Goal: Task Accomplishment & Management: Complete application form

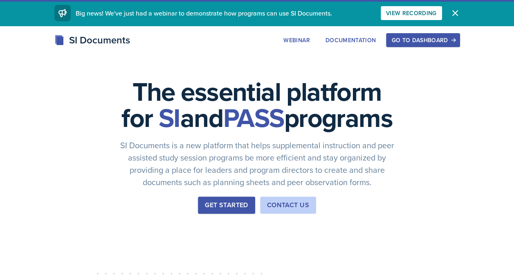
click at [397, 45] on button "Go to Dashboard" at bounding box center [423, 40] width 74 height 14
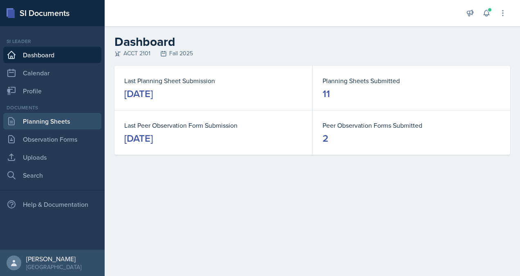
click at [36, 120] on link "Planning Sheets" at bounding box center [52, 121] width 98 height 16
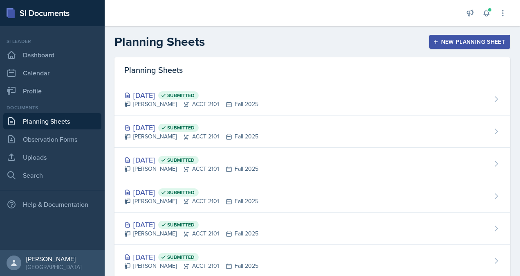
click at [448, 38] on div "New Planning Sheet" at bounding box center [470, 41] width 70 height 7
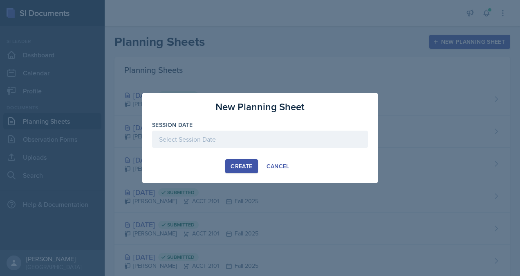
click at [213, 149] on div at bounding box center [260, 152] width 216 height 8
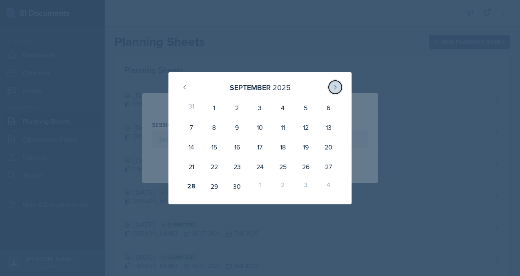
click at [336, 85] on icon at bounding box center [335, 87] width 7 height 7
click at [308, 105] on div "3" at bounding box center [305, 108] width 23 height 20
type input "[DATE]"
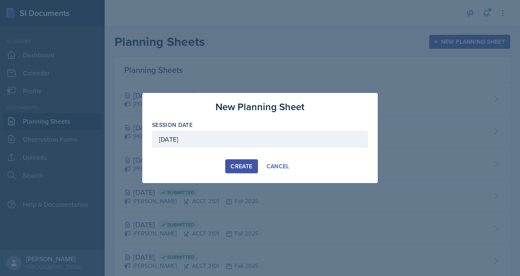
click at [238, 166] on div "Create" at bounding box center [242, 166] width 22 height 7
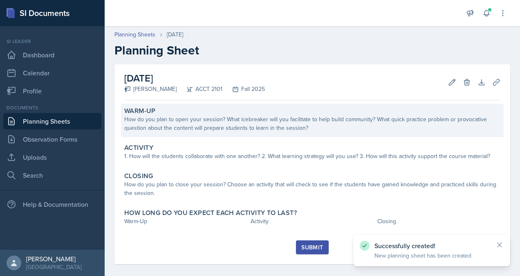
click at [233, 123] on div "How do you plan to open your session? What icebreaker will you facilitate to he…" at bounding box center [312, 123] width 376 height 17
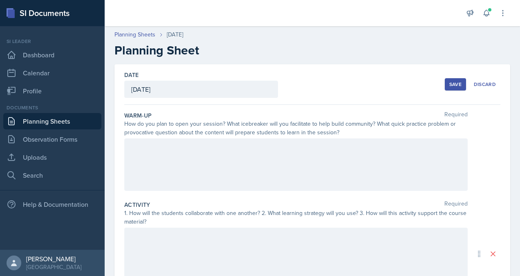
click at [188, 162] on div at bounding box center [295, 164] width 343 height 52
click at [453, 84] on div "Save" at bounding box center [455, 84] width 12 height 7
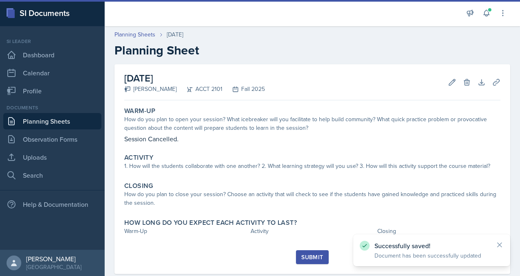
scroll to position [17, 0]
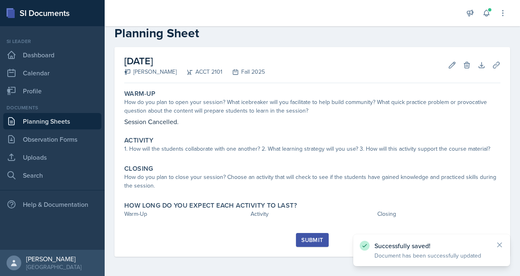
click at [314, 242] on div "Submit" at bounding box center [312, 239] width 22 height 7
click at [319, 237] on div "Submit" at bounding box center [312, 239] width 22 height 7
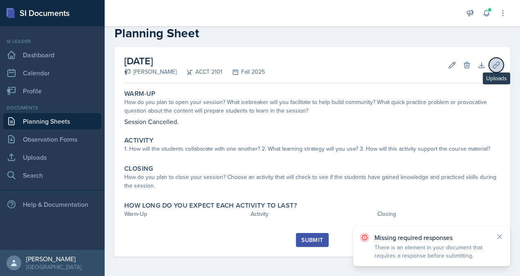
click at [489, 69] on button "Uploads" at bounding box center [496, 65] width 15 height 15
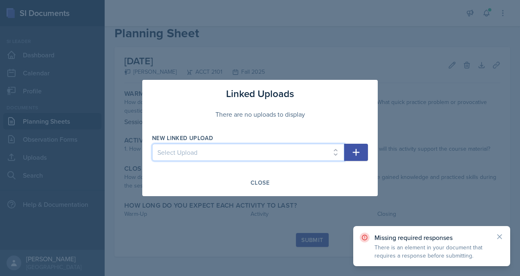
click at [247, 150] on select "Select Upload practice problem Collaborative White board Accounting equation Ca…" at bounding box center [248, 152] width 192 height 17
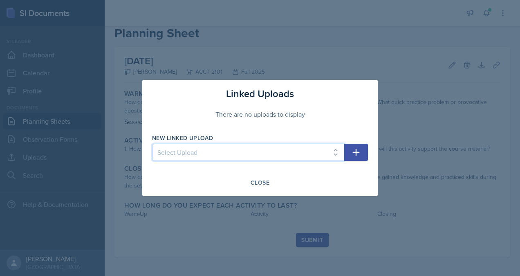
select select "08f9d8b2-e76c-48fe-bb4b-a592bd2a98a5"
click at [152, 144] on select "Select Upload practice problem Collaborative White board Accounting equation Ca…" at bounding box center [248, 152] width 192 height 17
click at [361, 149] on icon "button" at bounding box center [356, 152] width 10 height 10
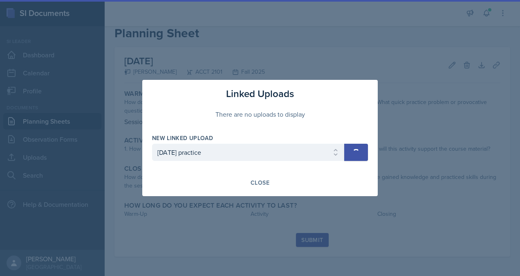
select select
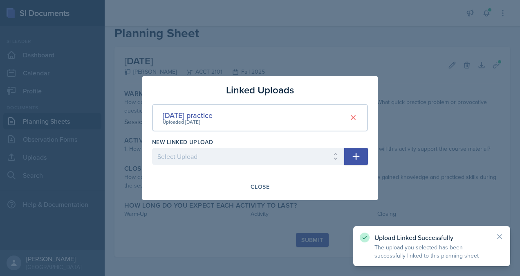
click at [292, 219] on div at bounding box center [260, 138] width 520 height 276
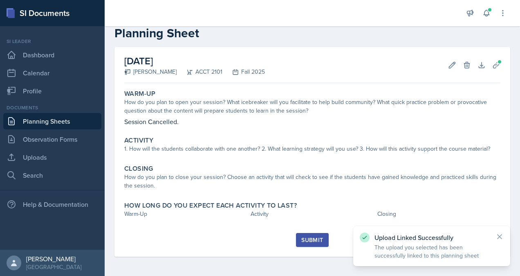
click at [312, 238] on div "Submit" at bounding box center [312, 239] width 22 height 7
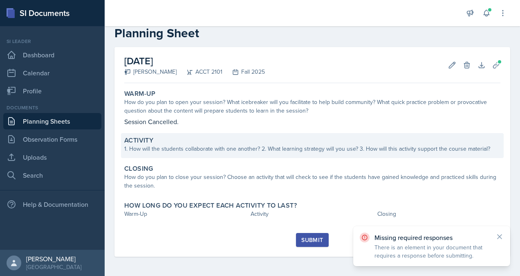
click at [231, 151] on div "1. How will the students collaborate with one another? 2. What learning strateg…" at bounding box center [312, 148] width 376 height 9
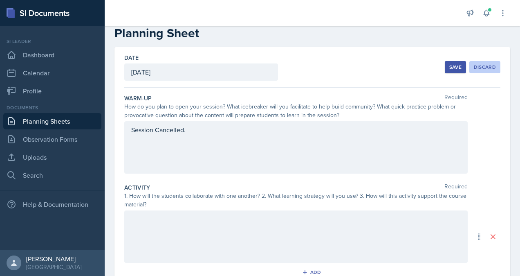
click at [474, 67] on div "Discard" at bounding box center [485, 67] width 22 height 7
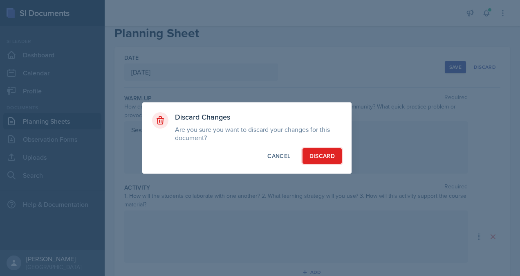
click at [314, 161] on button "Discard" at bounding box center [322, 156] width 39 height 16
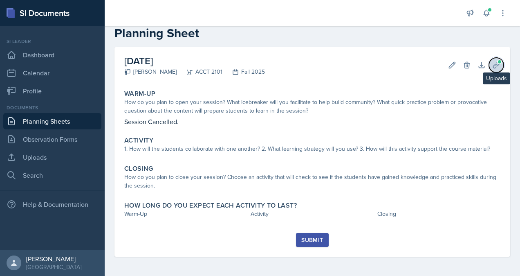
click at [497, 61] on span at bounding box center [499, 61] width 5 height 5
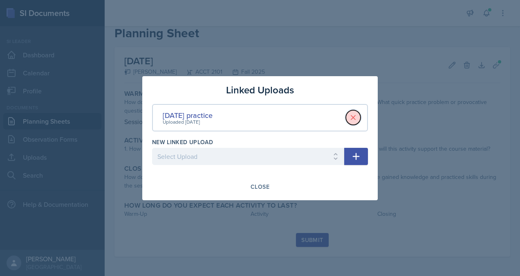
click at [355, 118] on icon at bounding box center [353, 117] width 8 height 8
click at [423, 132] on div at bounding box center [260, 138] width 520 height 276
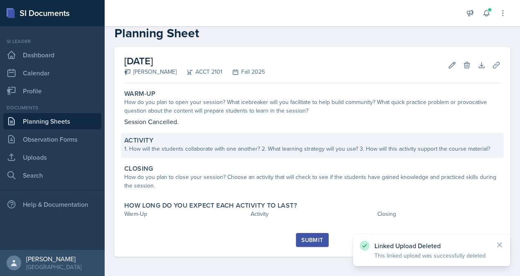
click at [303, 153] on div "Activity 1. How will the students collaborate with one another? 2. What learnin…" at bounding box center [312, 145] width 383 height 25
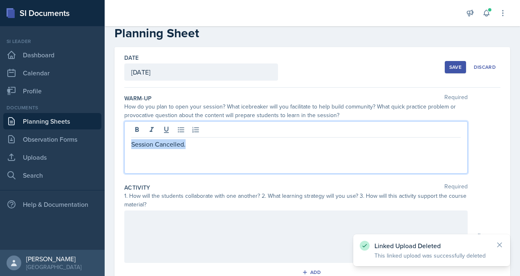
drag, startPoint x: 152, startPoint y: 130, endPoint x: 108, endPoint y: 134, distance: 43.5
click at [108, 134] on div "Date [DATE] [DATE] 31 1 2 3 4 5 6 7 8 9 10 11 12 13 14 15 16 17 18 19 20 21 22 …" at bounding box center [312, 246] width 415 height 398
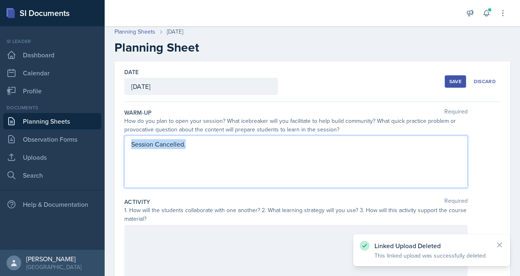
copy p "Session Cancelled."
click at [160, 250] on div at bounding box center [295, 250] width 343 height 52
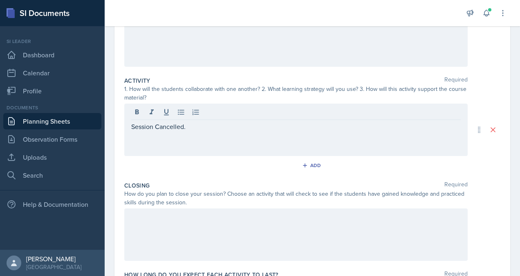
click at [162, 222] on div at bounding box center [295, 234] width 343 height 52
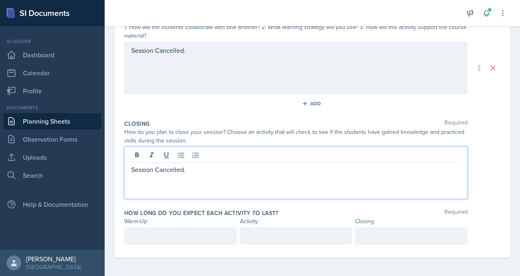
click at [160, 233] on p at bounding box center [180, 236] width 99 height 10
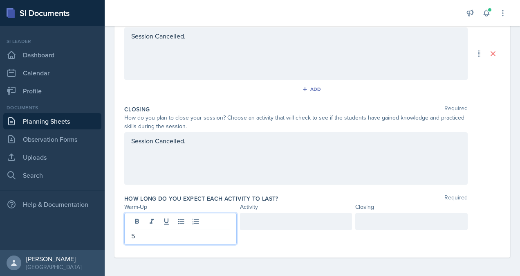
click at [266, 218] on div at bounding box center [296, 221] width 112 height 17
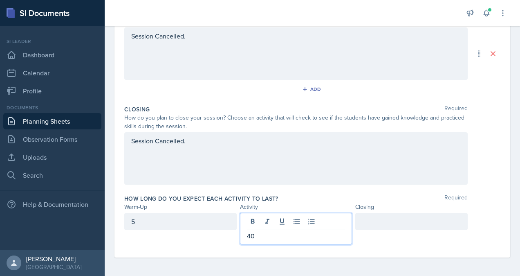
click at [355, 219] on div at bounding box center [411, 221] width 112 height 17
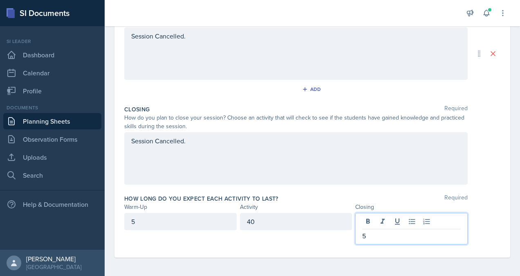
click at [501, 191] on div "Date [DATE] [DATE] 31 1 2 3 4 5 6 7 8 9 10 11 12 13 14 15 16 17 18 19 20 21 22 …" at bounding box center [312, 60] width 396 height 393
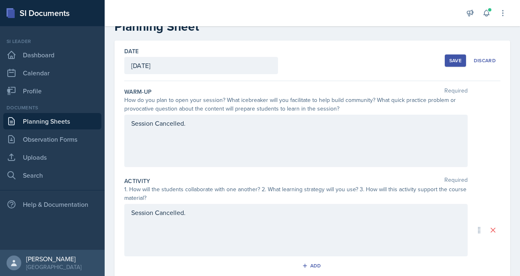
scroll to position [11, 0]
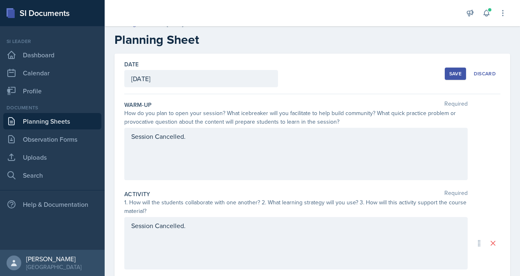
click at [445, 73] on button "Save" at bounding box center [455, 73] width 21 height 12
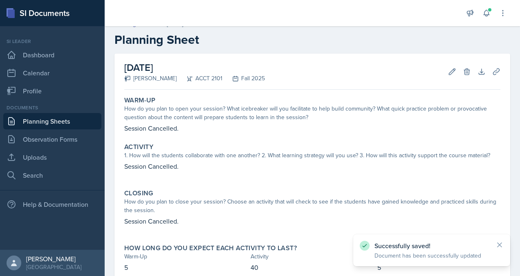
scroll to position [63, 0]
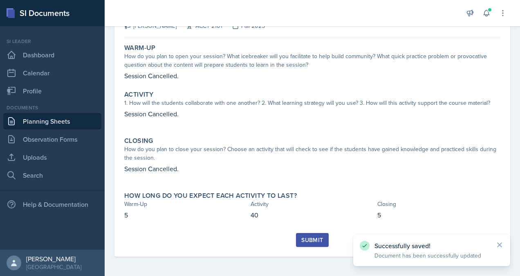
click at [311, 241] on div "Submit" at bounding box center [312, 239] width 22 height 7
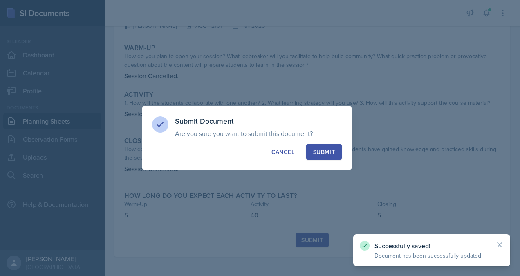
click at [322, 157] on button "Submit" at bounding box center [324, 152] width 36 height 16
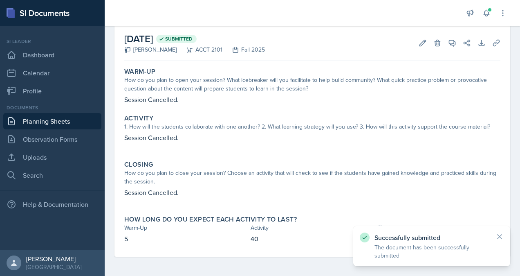
scroll to position [0, 0]
